Goal: Navigation & Orientation: Find specific page/section

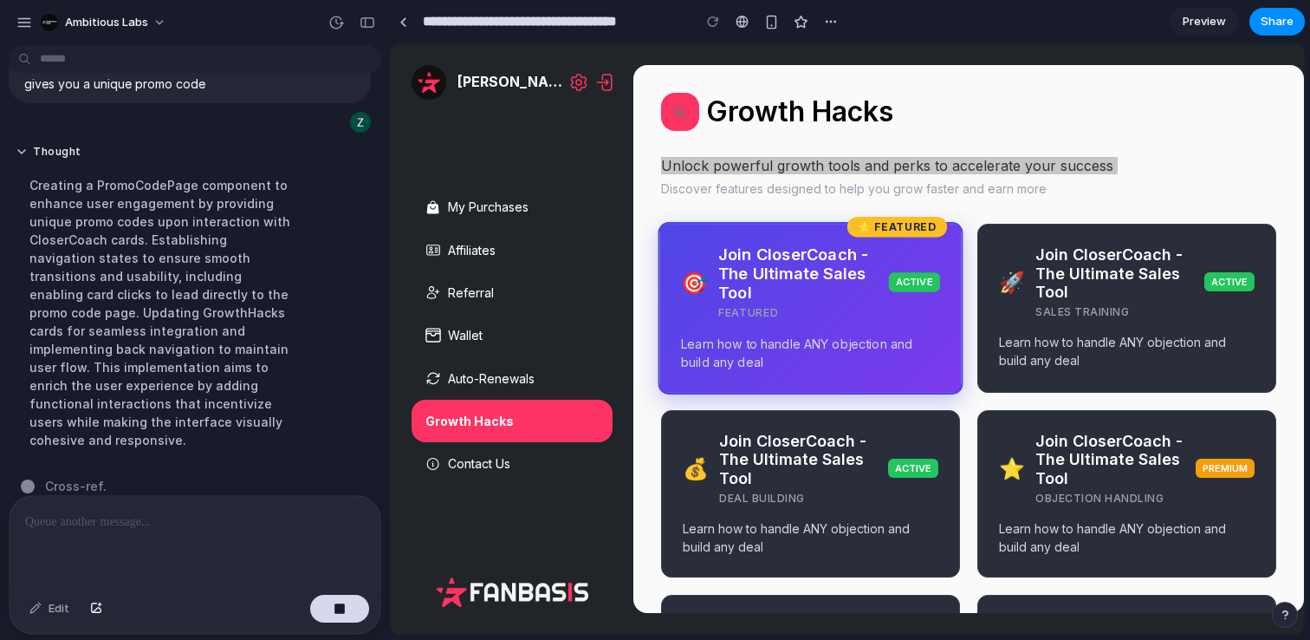
scroll to position [1147, 0]
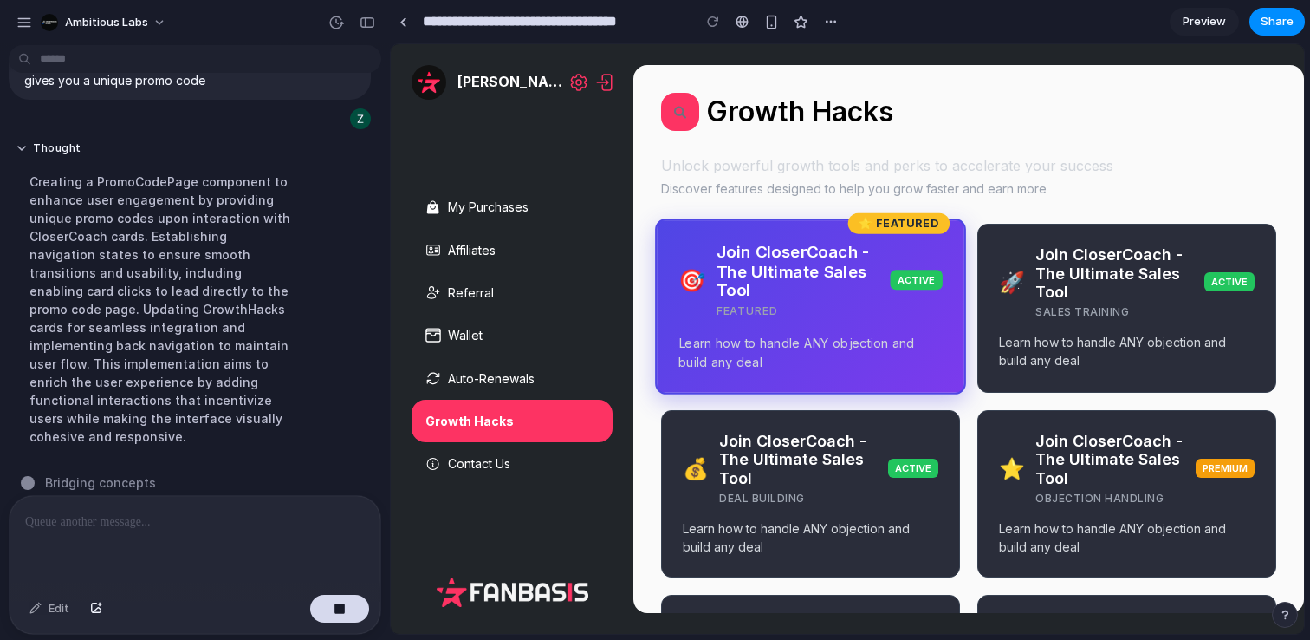
click at [800, 324] on div "⭐ Featured 🎯 Join CloserCoach - The Ultimate Sales Tool Featured Active Learn h…" at bounding box center [810, 306] width 311 height 176
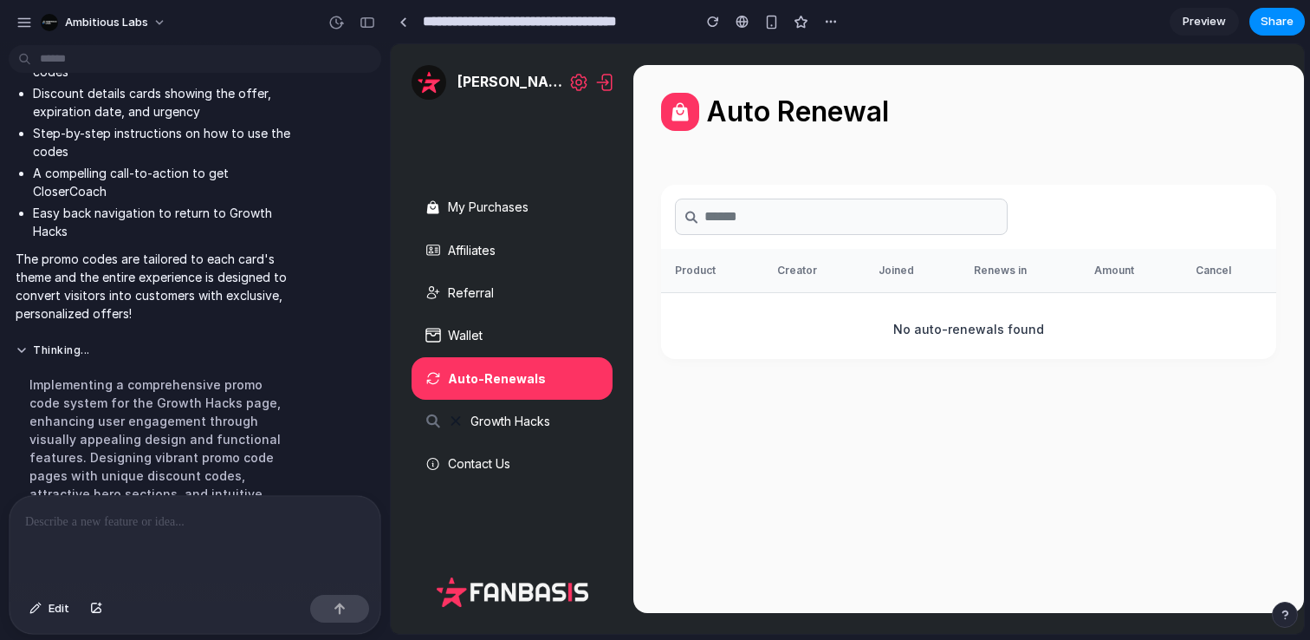
scroll to position [0, 0]
click at [516, 428] on span "Growth Hacks" at bounding box center [511, 421] width 80 height 16
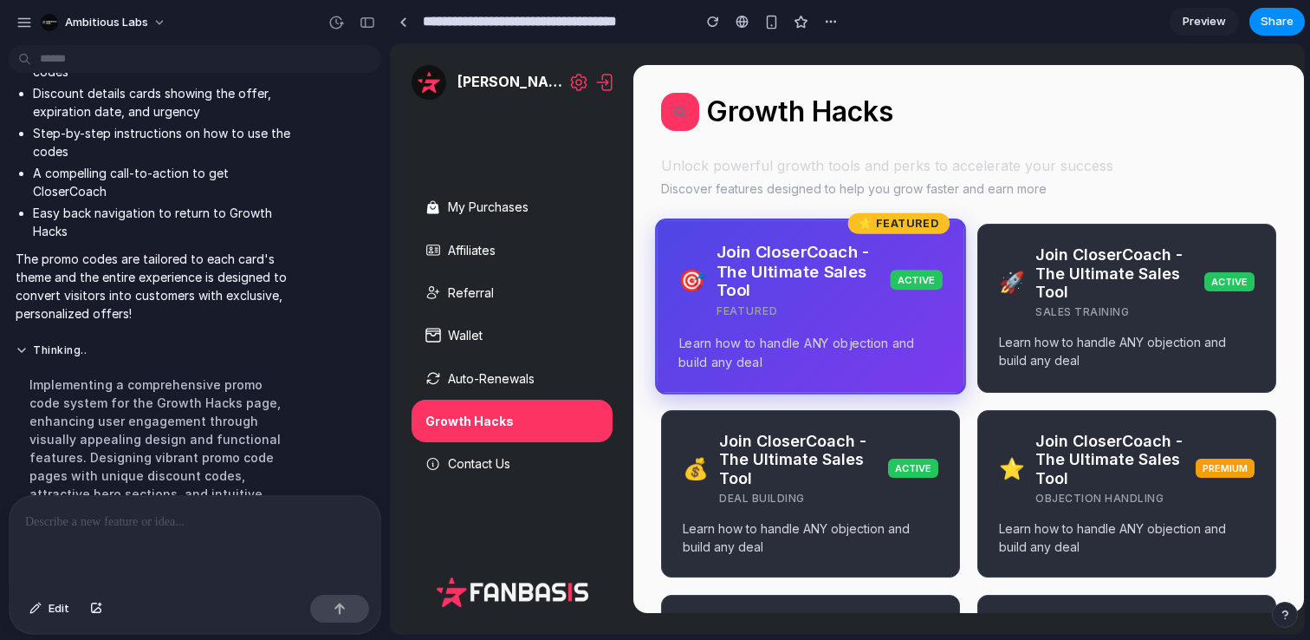
click at [770, 328] on div "⭐ Featured 🎯 Join CloserCoach - The Ultimate Sales Tool Featured Active Learn h…" at bounding box center [810, 306] width 311 height 176
click at [816, 311] on div "Join CloserCoach - The Ultimate Sales Tool Featured" at bounding box center [804, 280] width 174 height 76
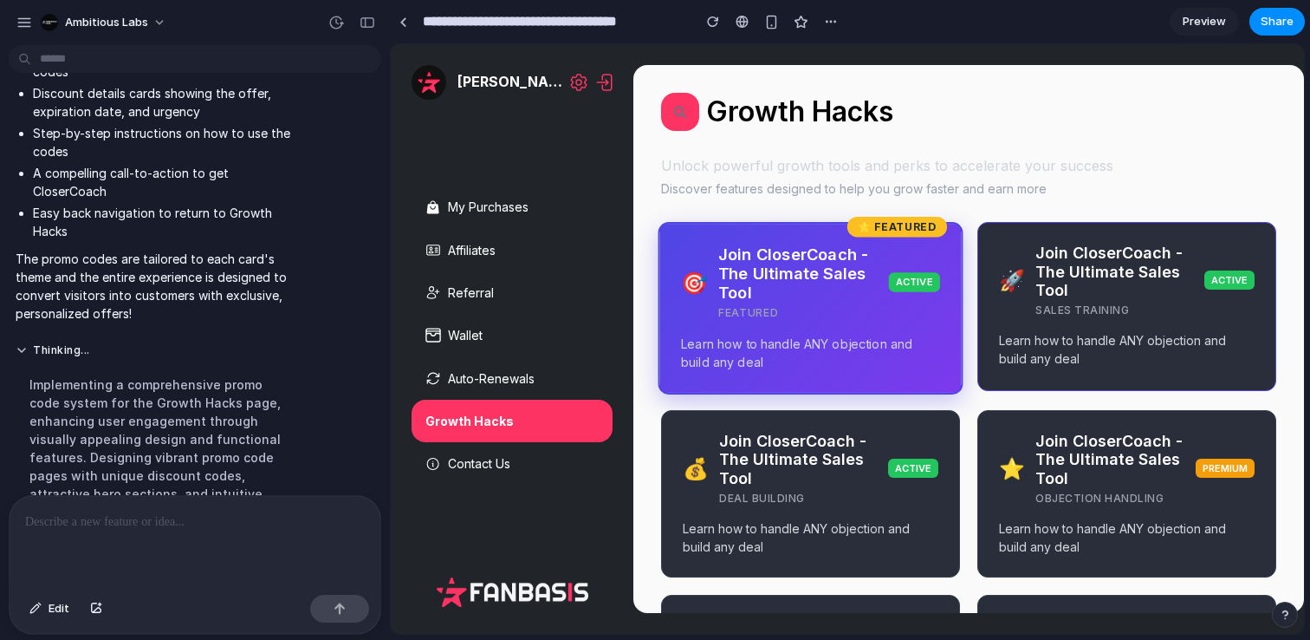
click at [1113, 292] on h3 "Join CloserCoach - The Ultimate Sales Tool" at bounding box center [1120, 272] width 169 height 56
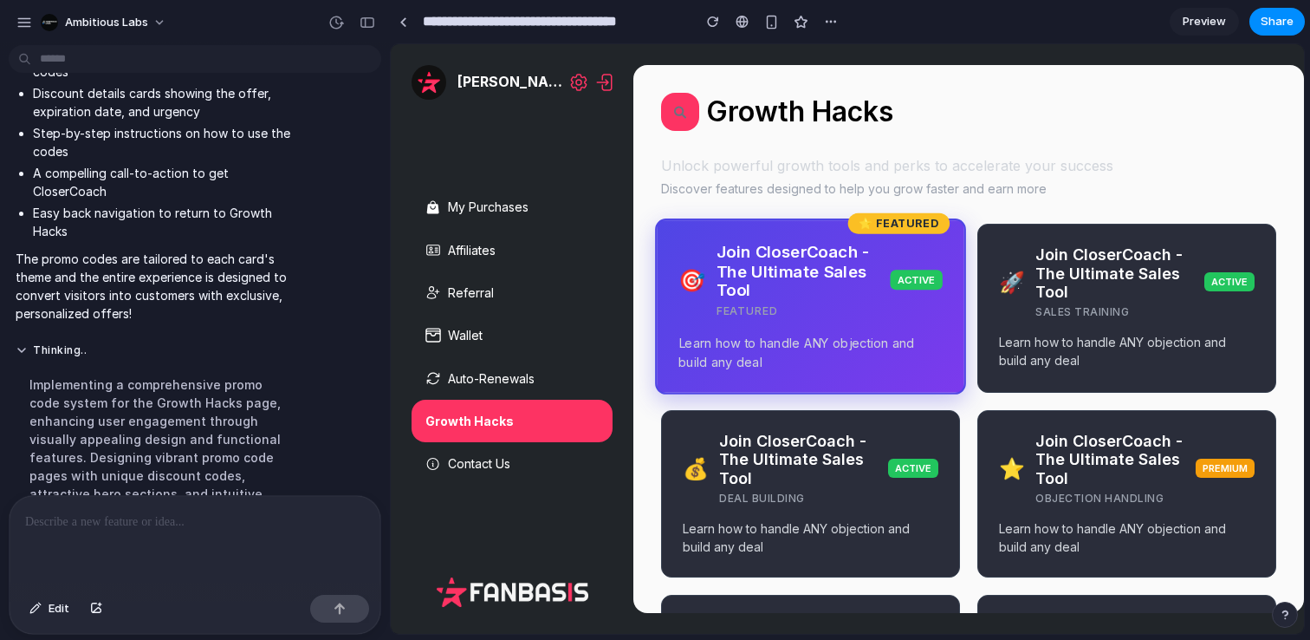
click at [901, 233] on div "⭐ Featured" at bounding box center [899, 223] width 102 height 21
click at [899, 217] on div "⭐ Featured" at bounding box center [899, 223] width 102 height 21
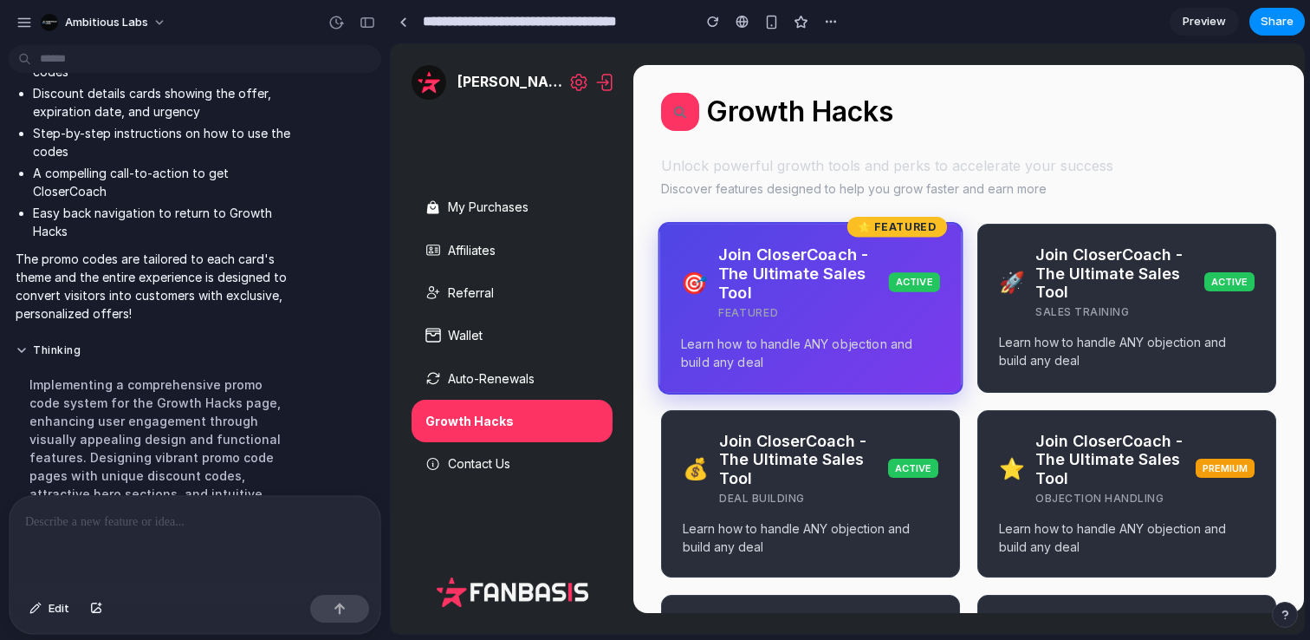
click at [171, 521] on p at bounding box center [195, 521] width 340 height 21
click at [349, 613] on button "button" at bounding box center [339, 609] width 59 height 28
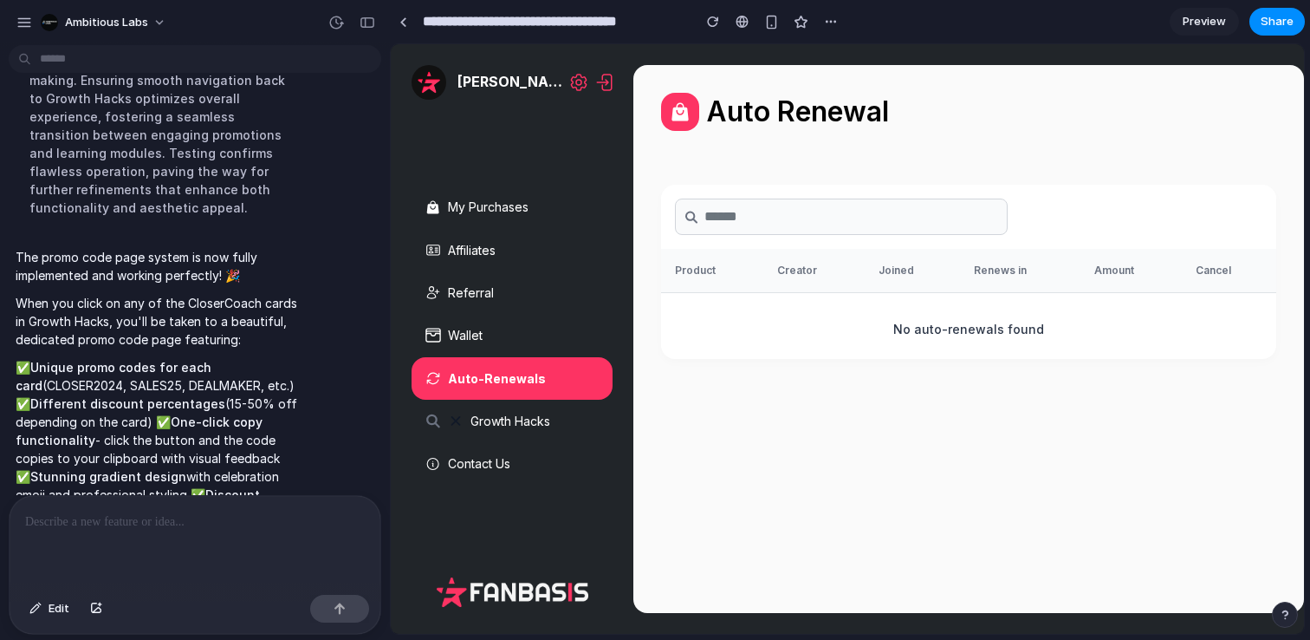
scroll to position [2057, 0]
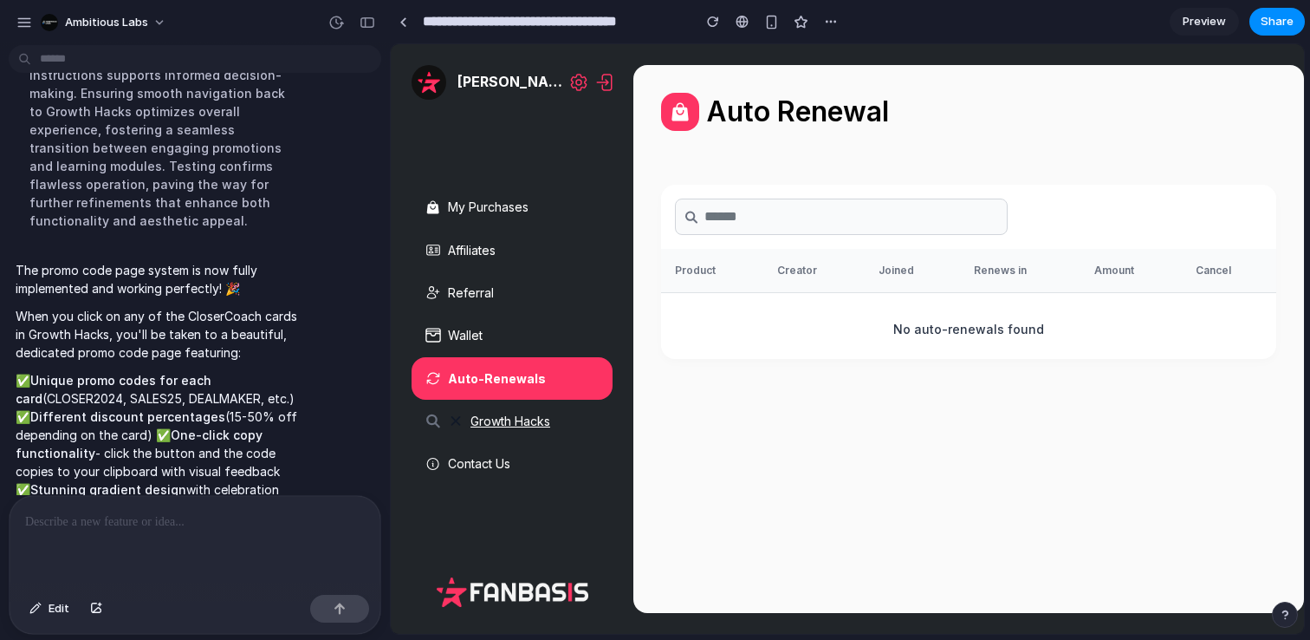
click at [494, 418] on span "Growth Hacks" at bounding box center [511, 421] width 80 height 16
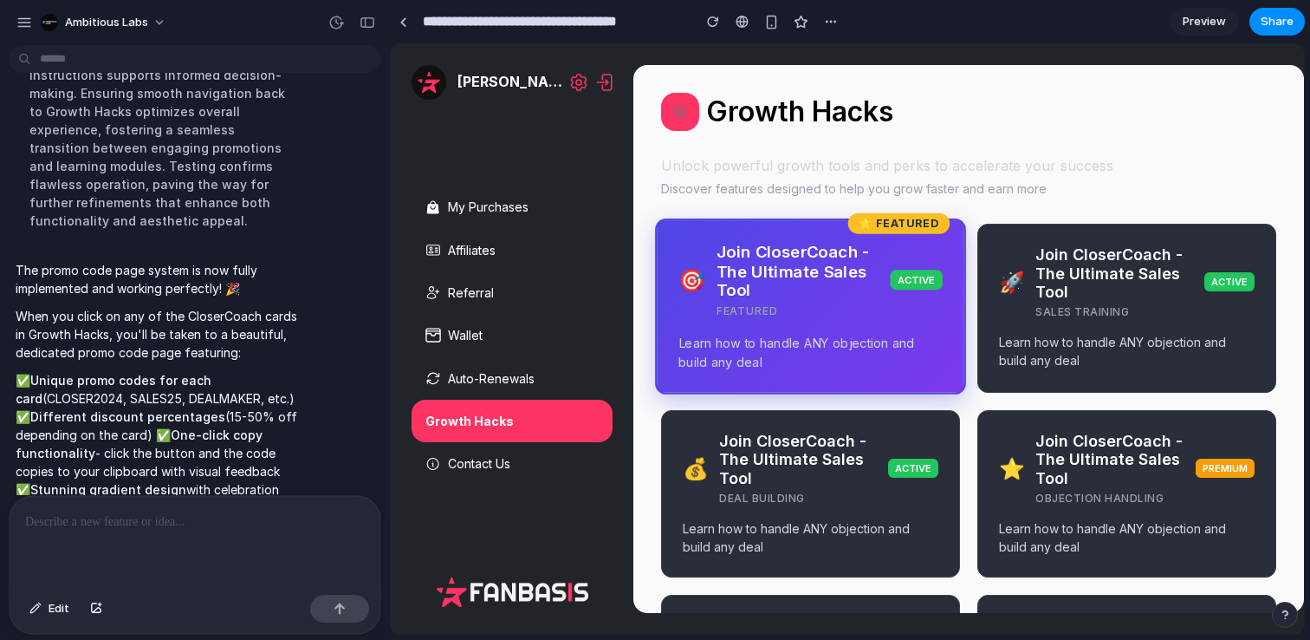
click at [804, 291] on h3 "Join CloserCoach - The Ultimate Sales Tool" at bounding box center [804, 271] width 174 height 58
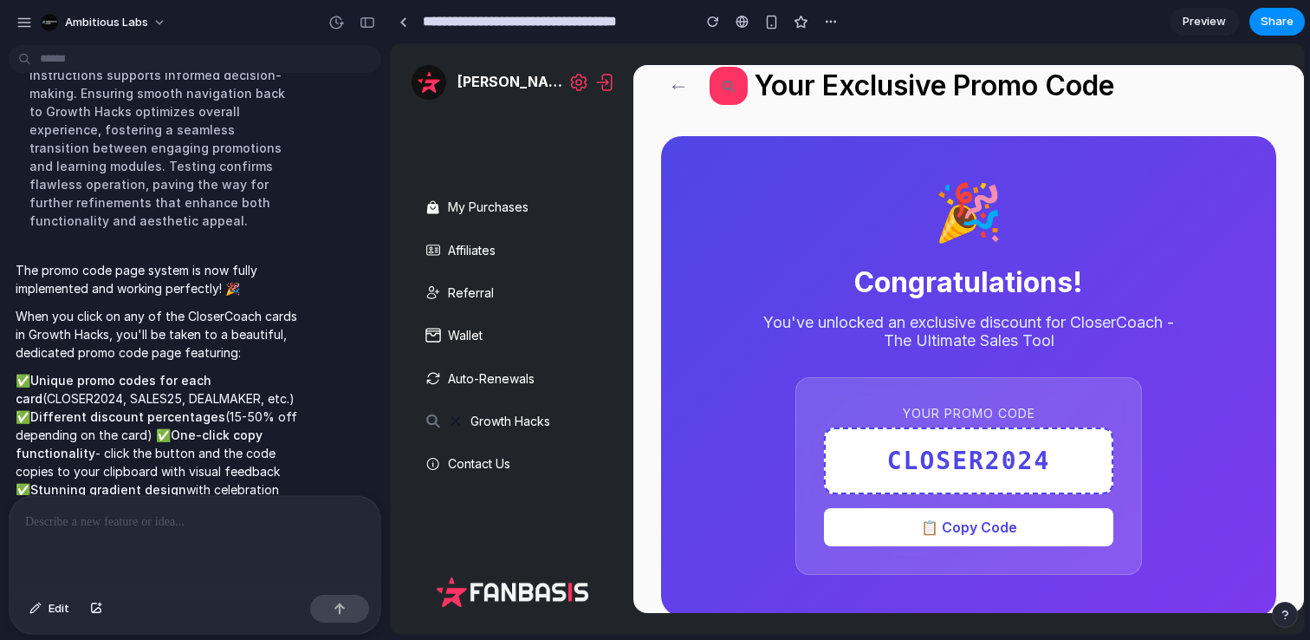
scroll to position [29, 0]
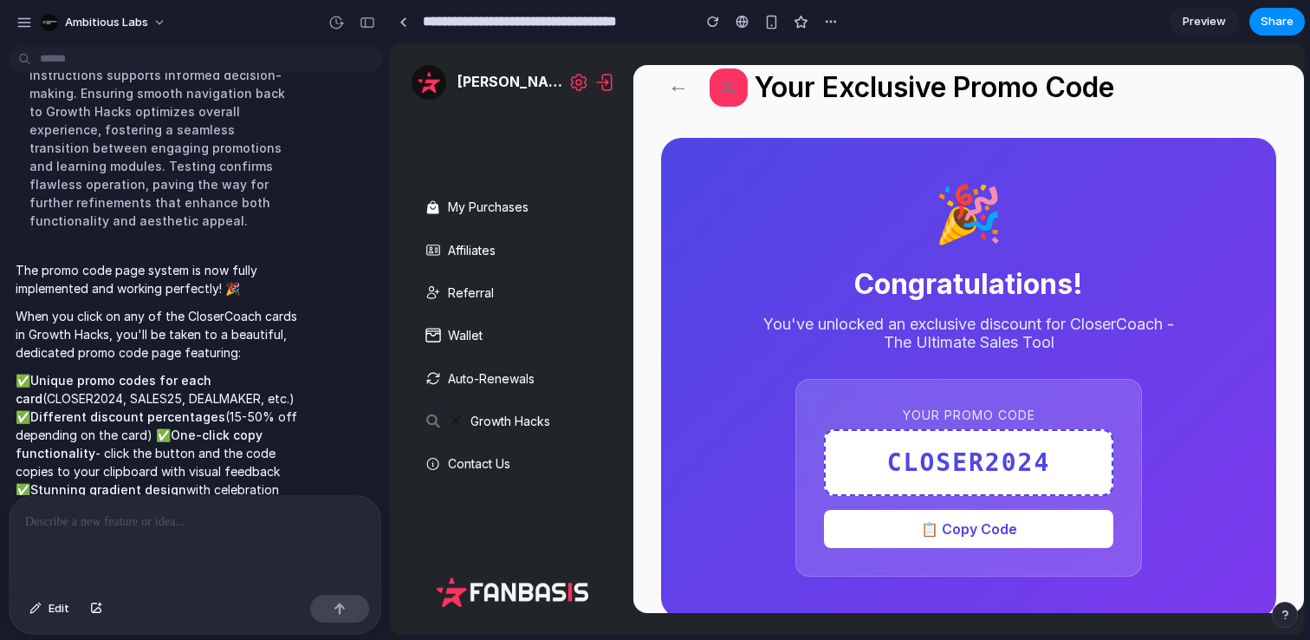
click at [1178, 25] on link "Preview" at bounding box center [1204, 22] width 69 height 28
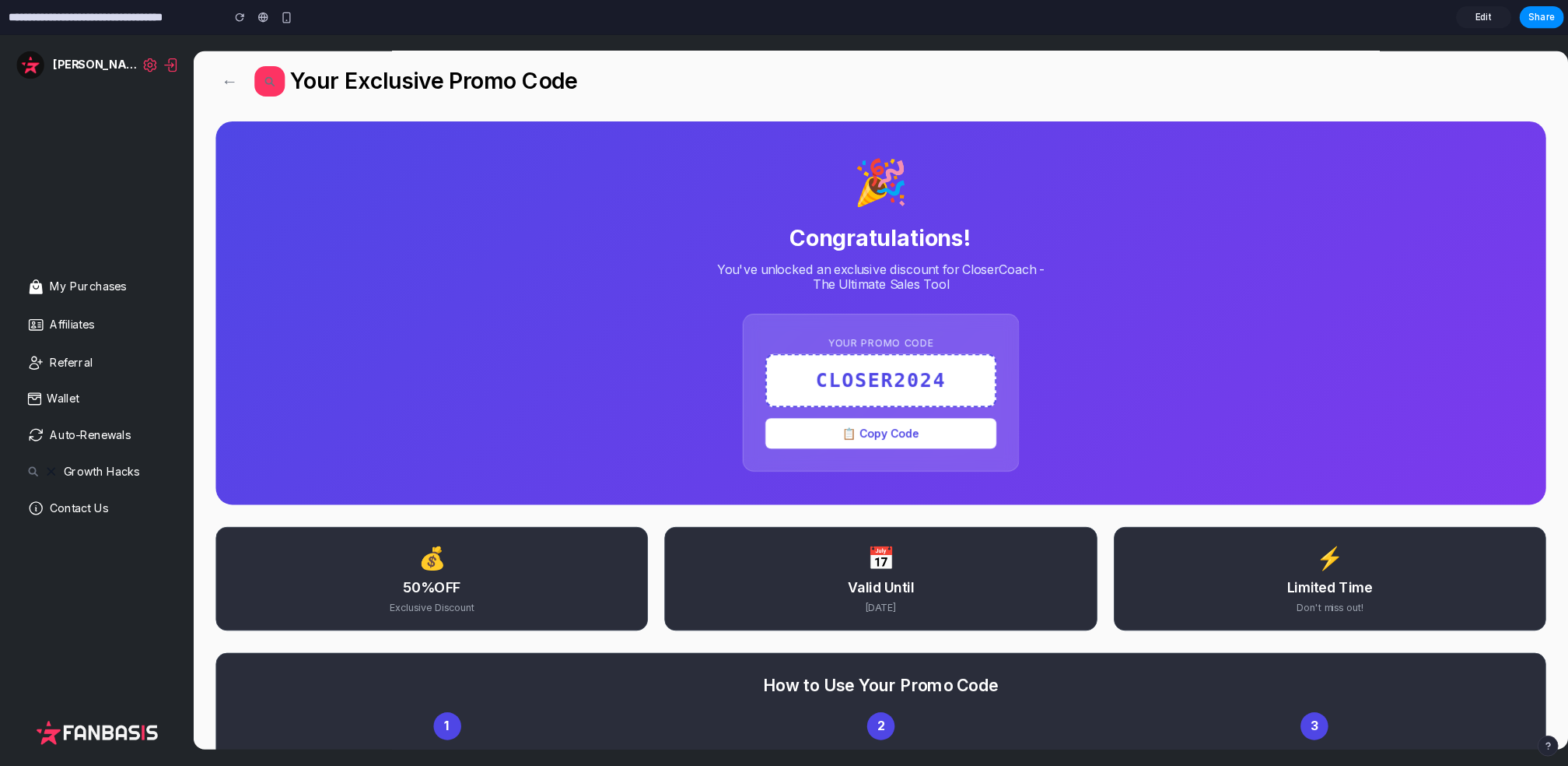
scroll to position [13, 0]
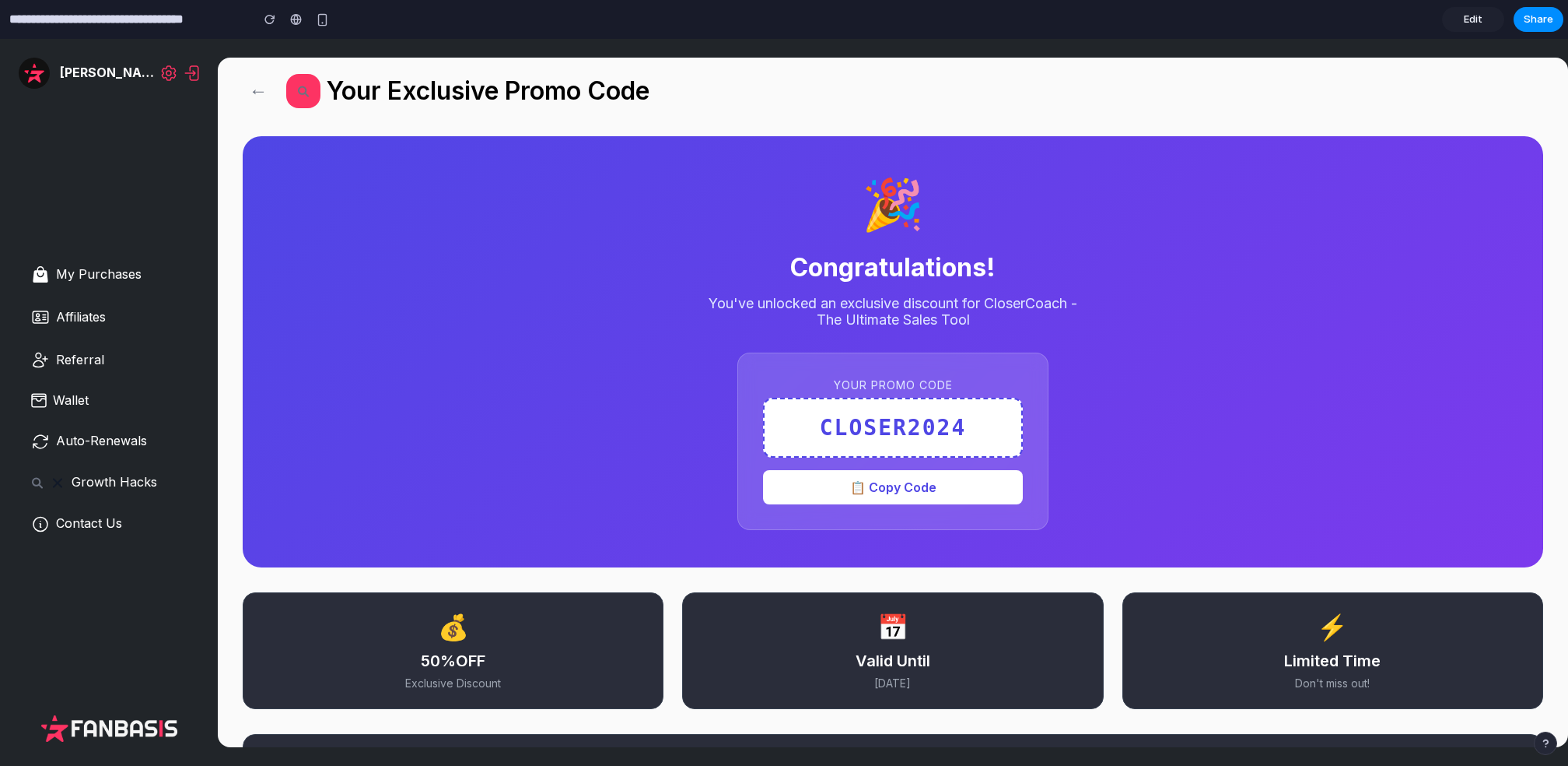
click at [98, 18] on input "**********" at bounding box center [126, 19] width 240 height 28
click at [1175, 26] on span "Edit" at bounding box center [1473, 19] width 19 height 15
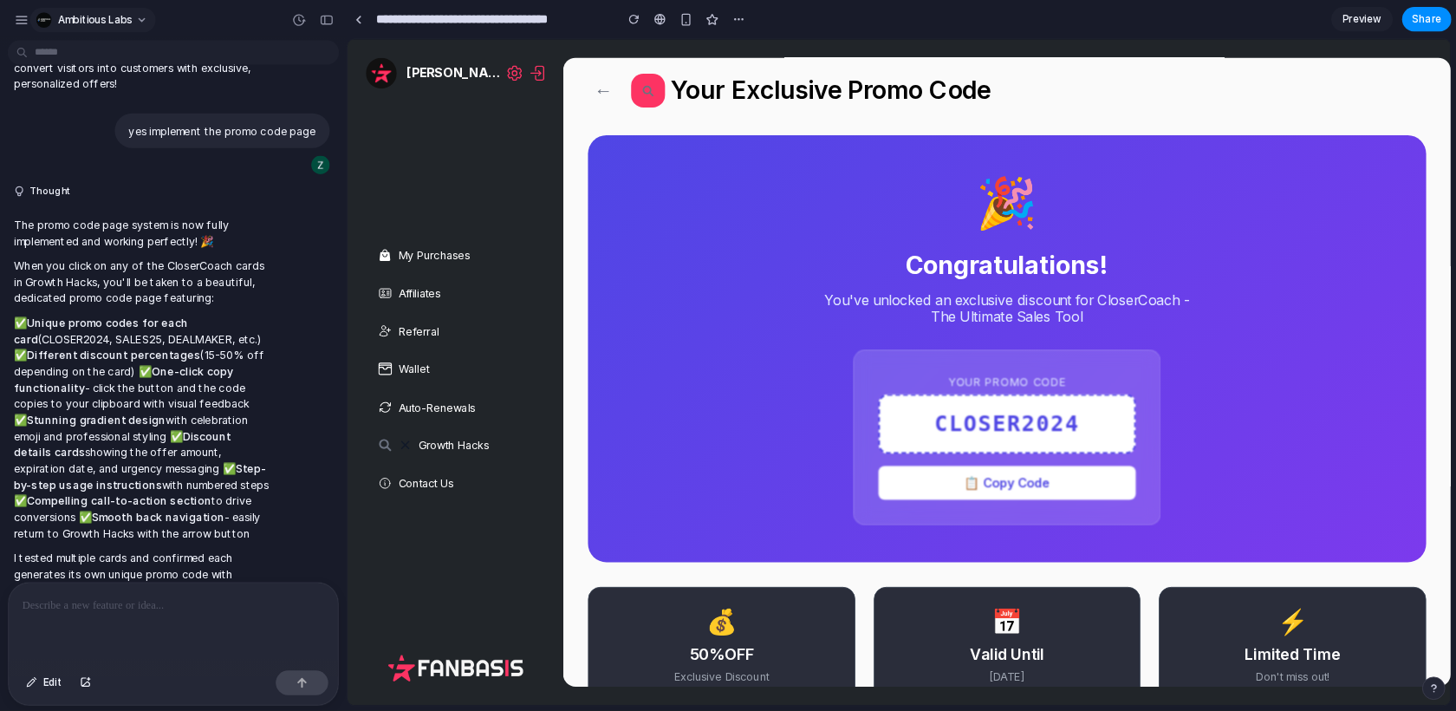
scroll to position [1719, 0]
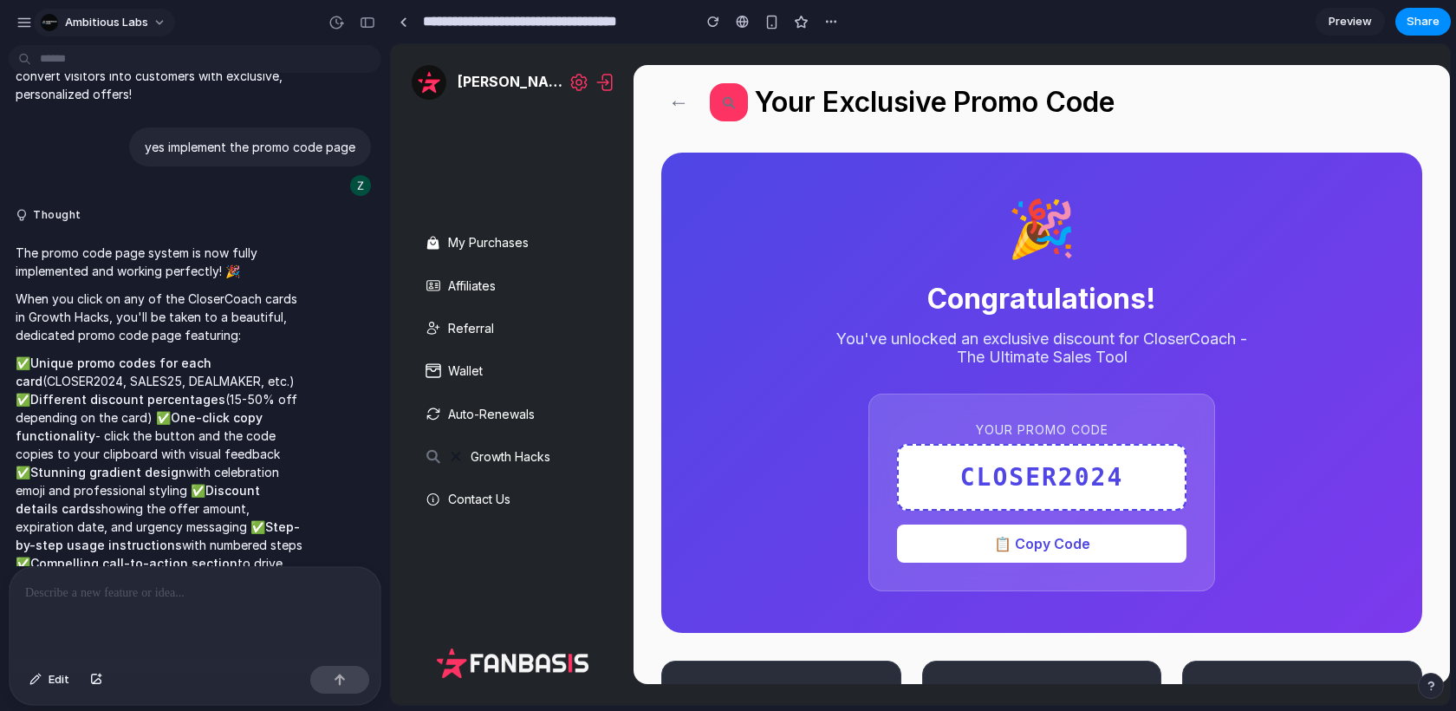
click at [52, 16] on div "button" at bounding box center [49, 22] width 17 height 17
click at [15, 17] on div "Settings Invite members Change theme Sign out" at bounding box center [728, 355] width 1456 height 711
click at [26, 20] on div "button" at bounding box center [24, 23] width 16 height 16
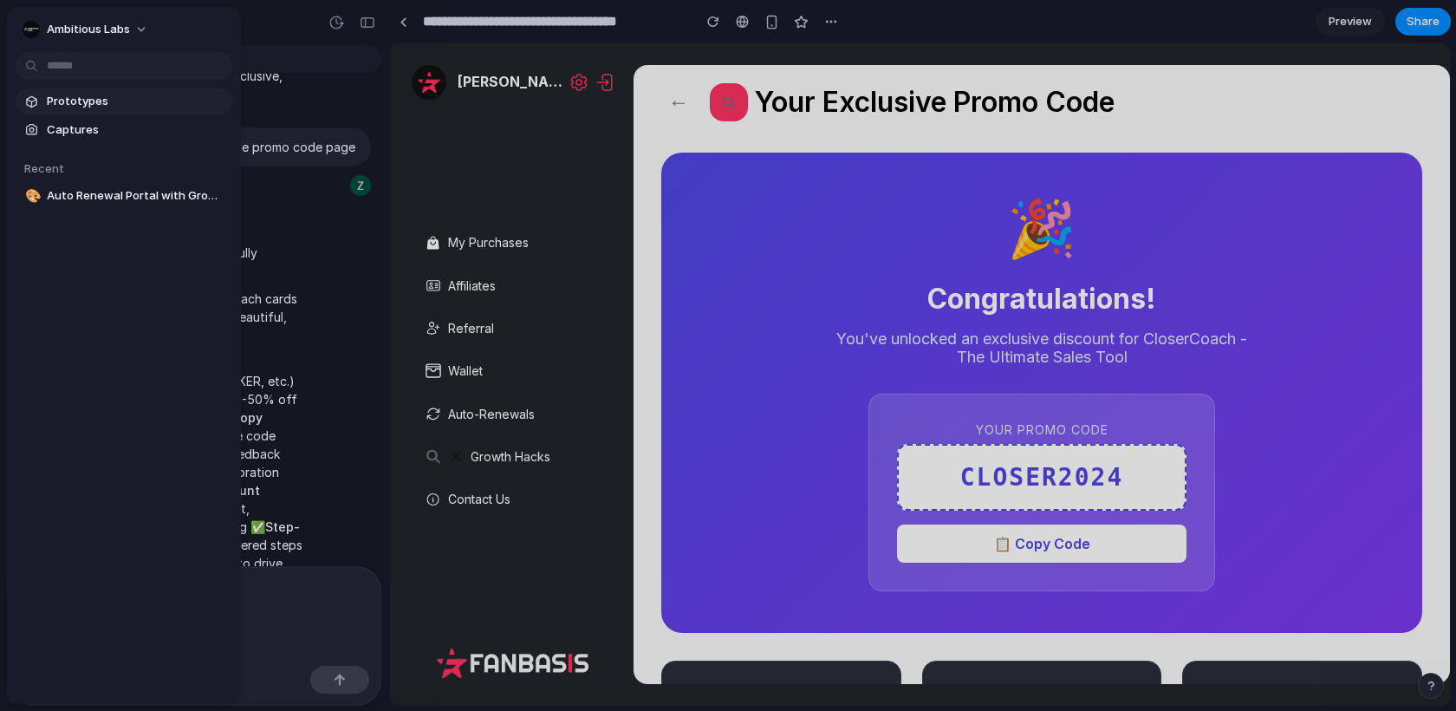
click at [79, 99] on span "Prototypes" at bounding box center [136, 101] width 179 height 17
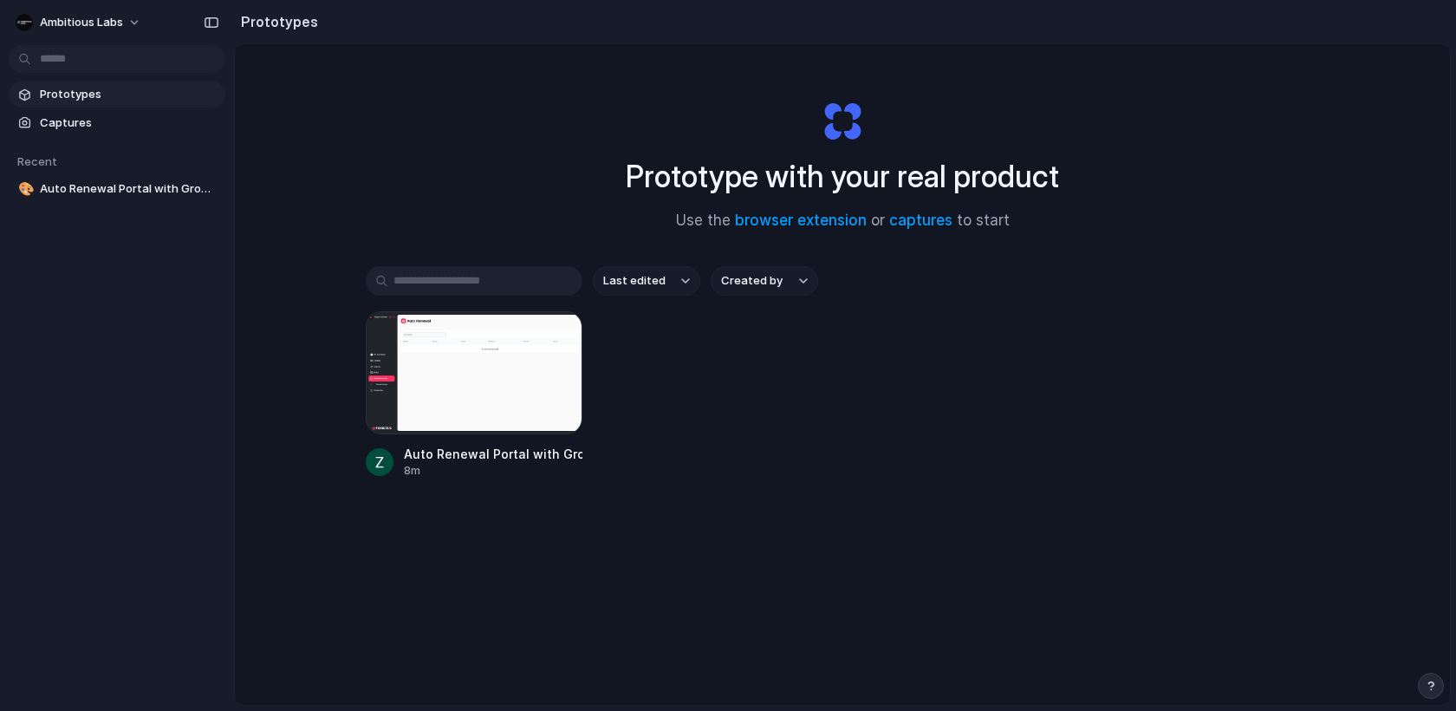
click at [162, 97] on span "Prototypes" at bounding box center [129, 94] width 179 height 17
